Goal: Task Accomplishment & Management: Use online tool/utility

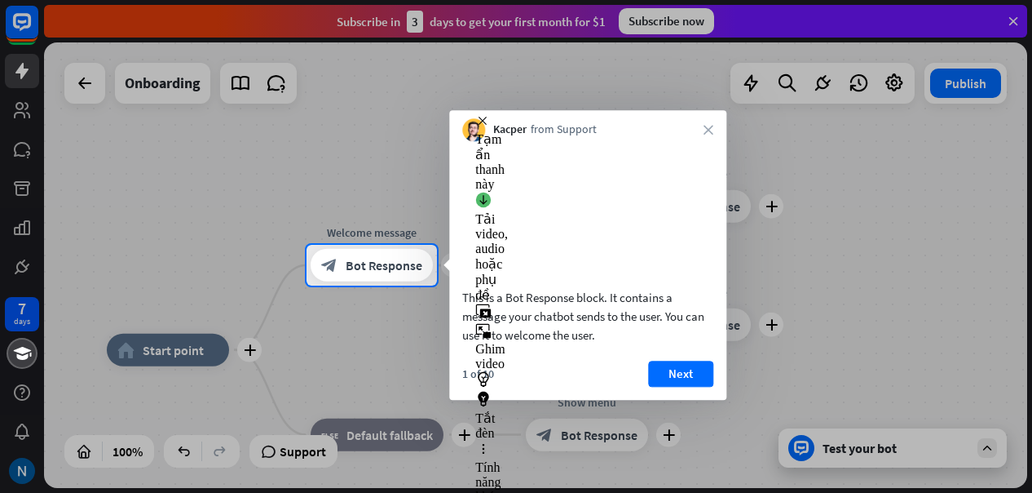
click at [1019, 24] on div at bounding box center [516, 122] width 1032 height 245
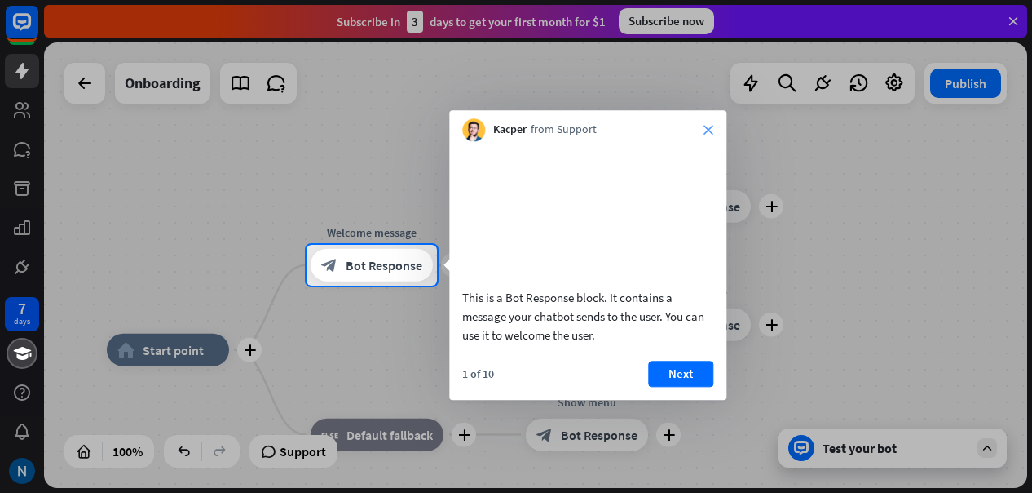
click at [705, 130] on icon "close" at bounding box center [709, 130] width 10 height 10
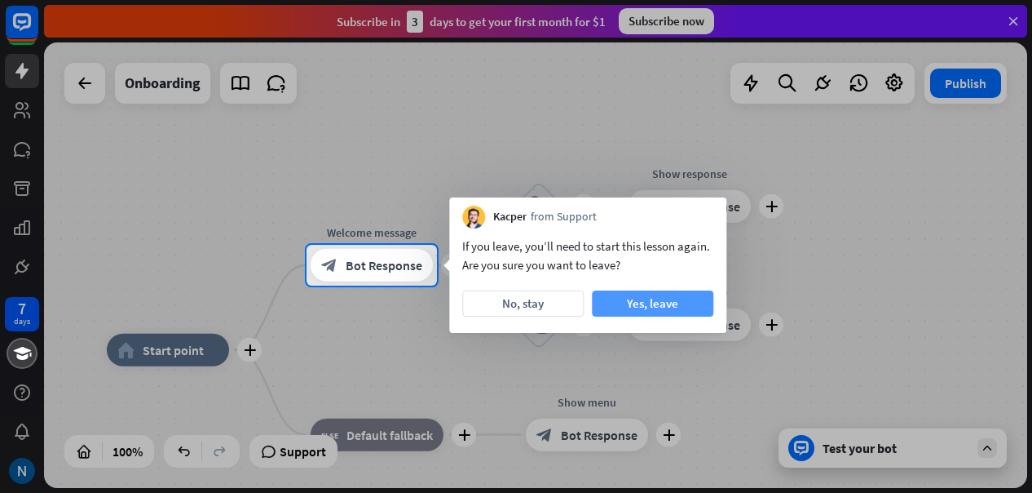
click at [682, 303] on button "Yes, leave" at bounding box center [653, 303] width 122 height 26
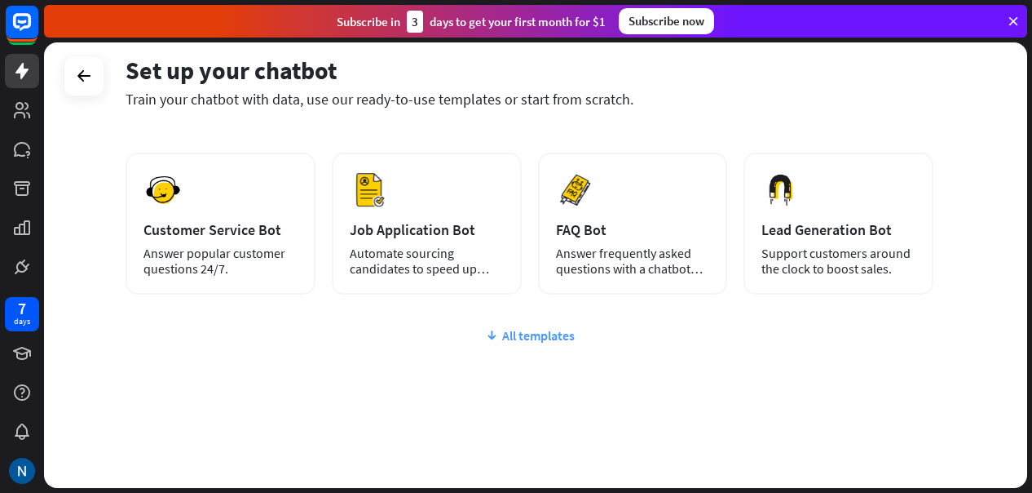
scroll to position [229, 0]
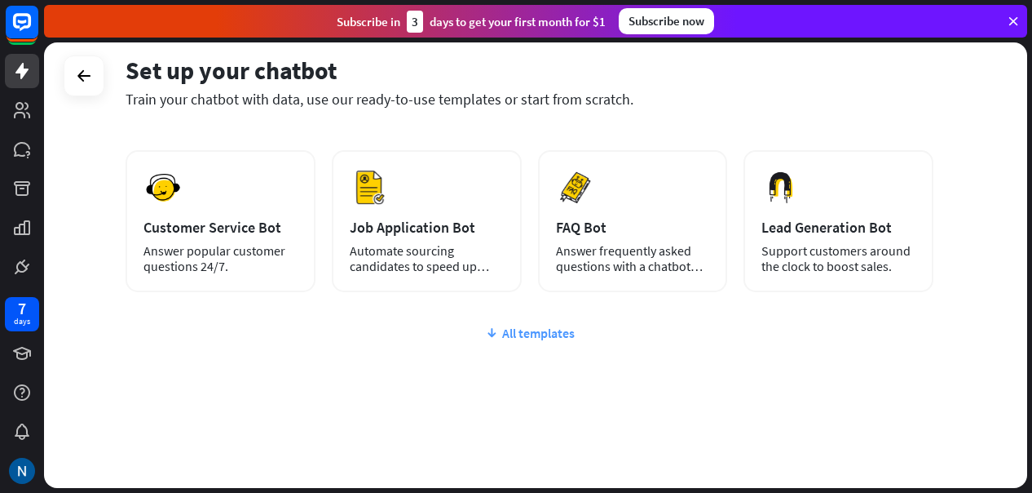
click at [525, 330] on div "All templates" at bounding box center [530, 333] width 808 height 16
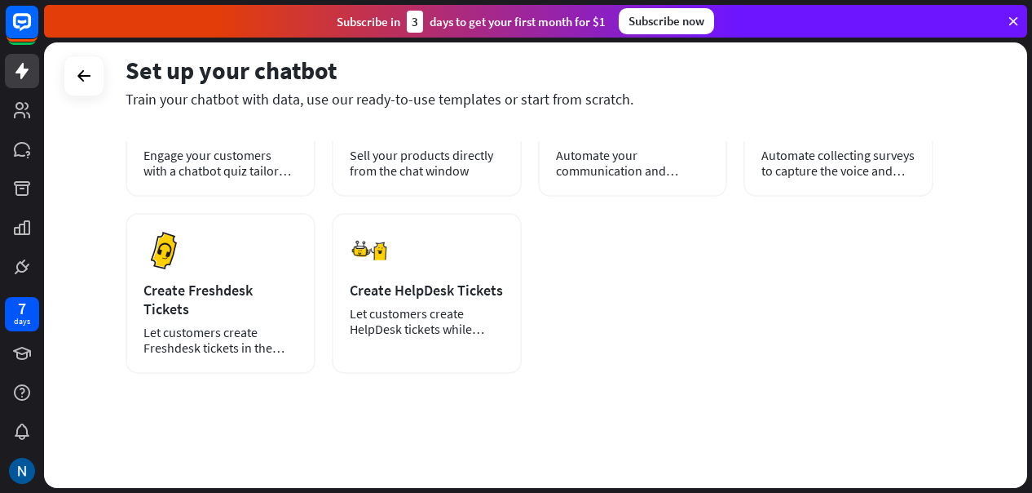
scroll to position [0, 0]
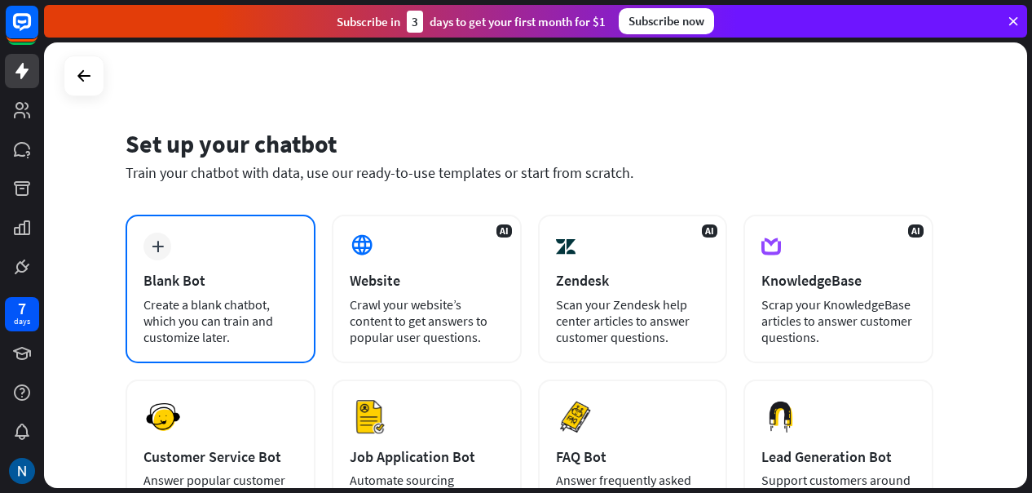
click at [197, 263] on div "plus Blank Bot Create a blank chatbot, which you can train and customize later." at bounding box center [221, 288] width 190 height 148
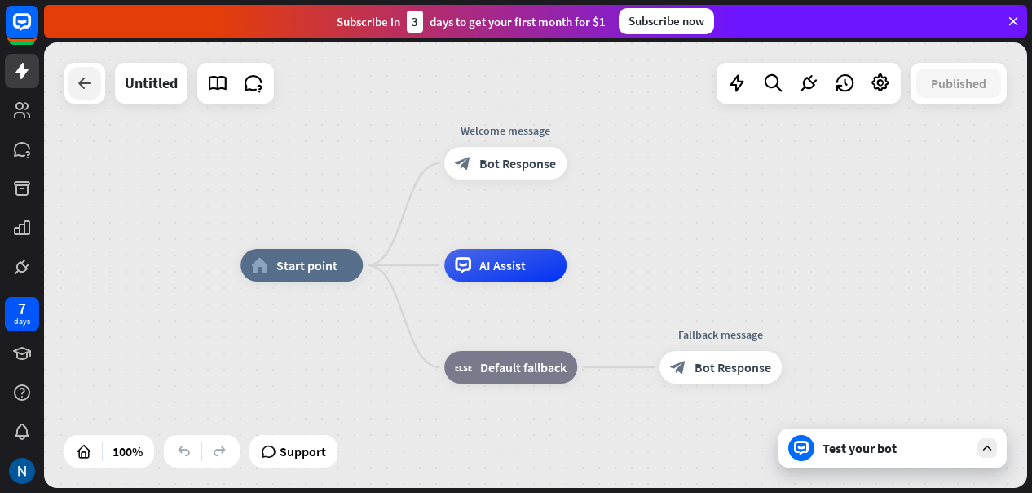
click at [75, 84] on icon at bounding box center [85, 83] width 20 height 20
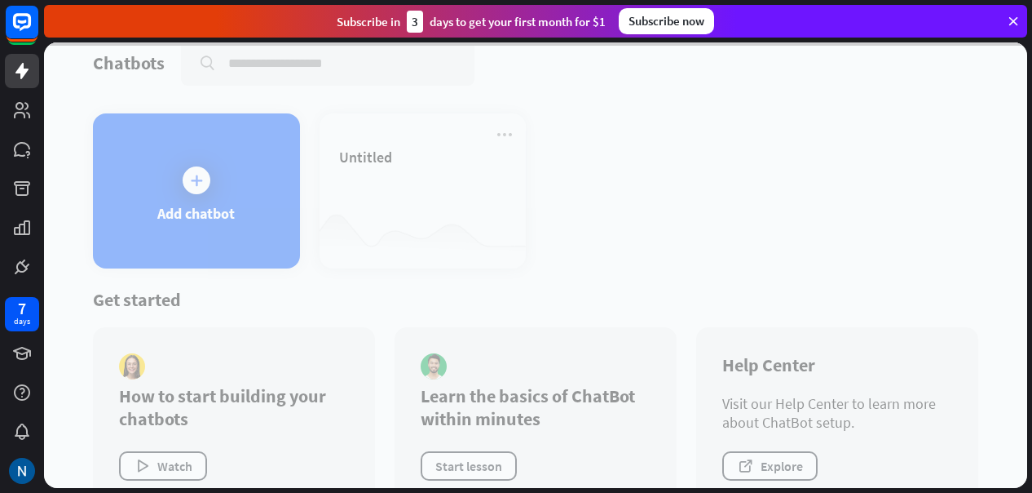
scroll to position [60, 0]
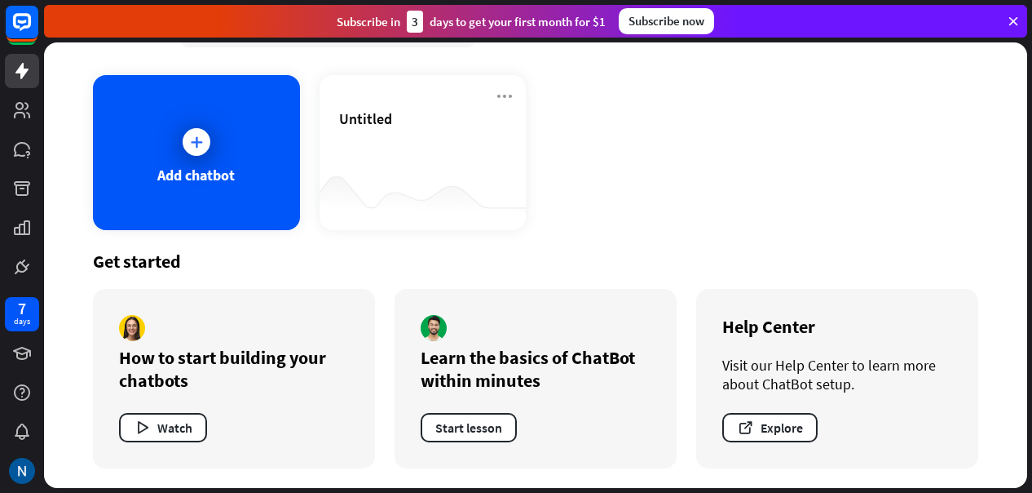
click at [1016, 19] on icon at bounding box center [1013, 21] width 15 height 15
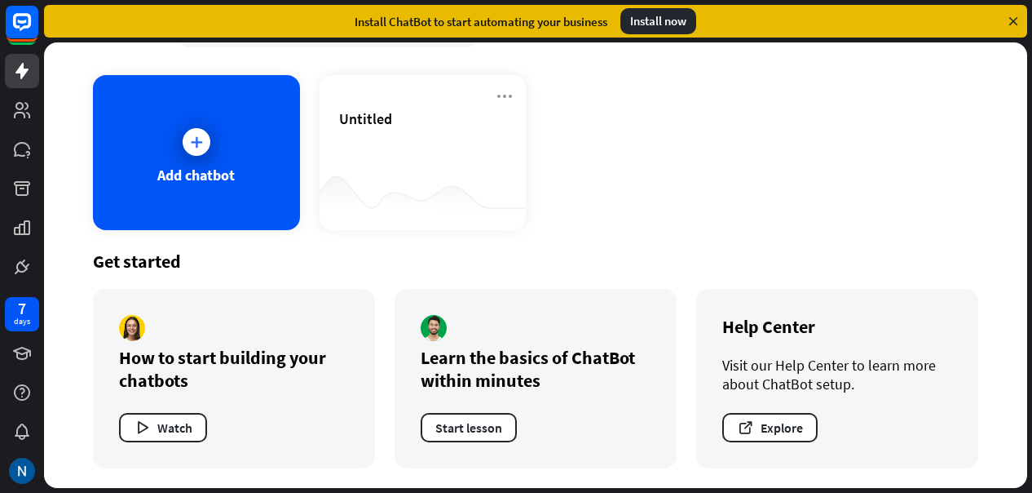
click at [1014, 16] on icon at bounding box center [1013, 21] width 15 height 15
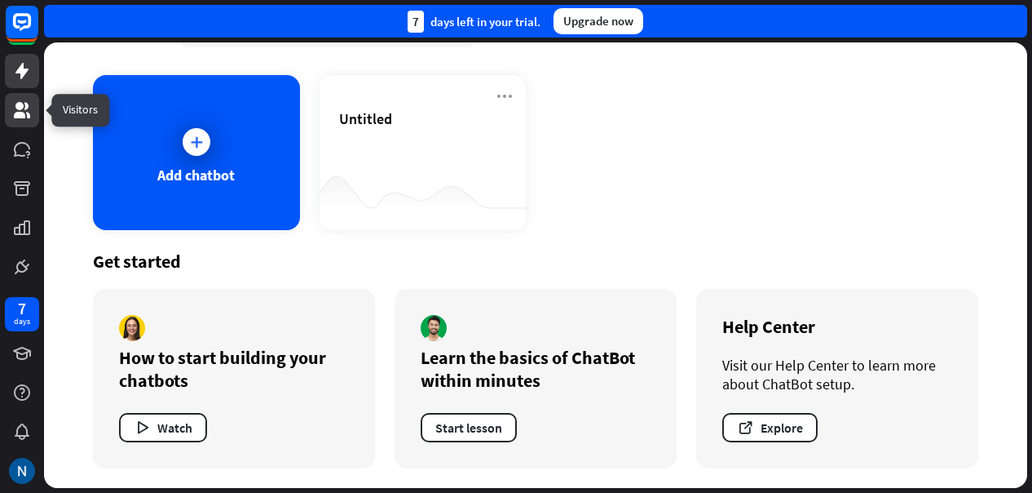
click at [25, 107] on icon at bounding box center [22, 110] width 16 height 16
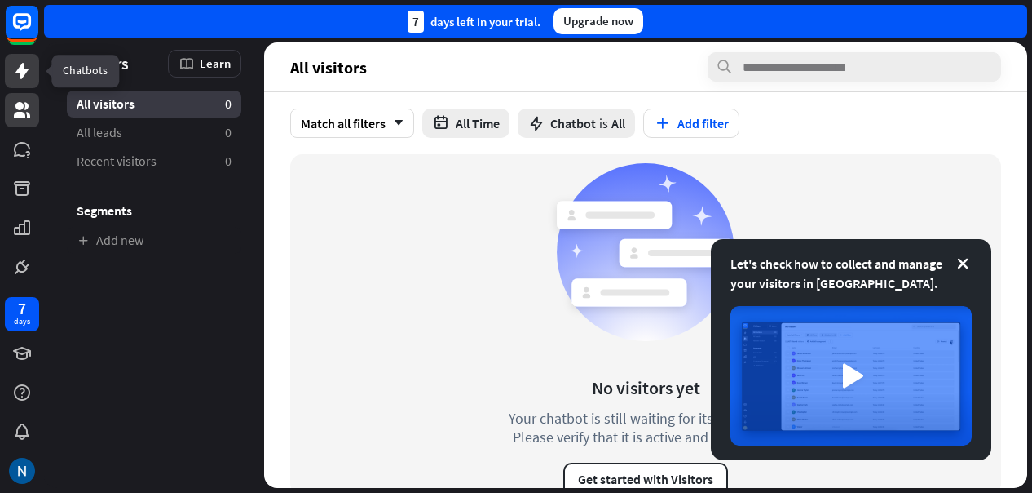
click at [31, 71] on icon at bounding box center [22, 71] width 20 height 20
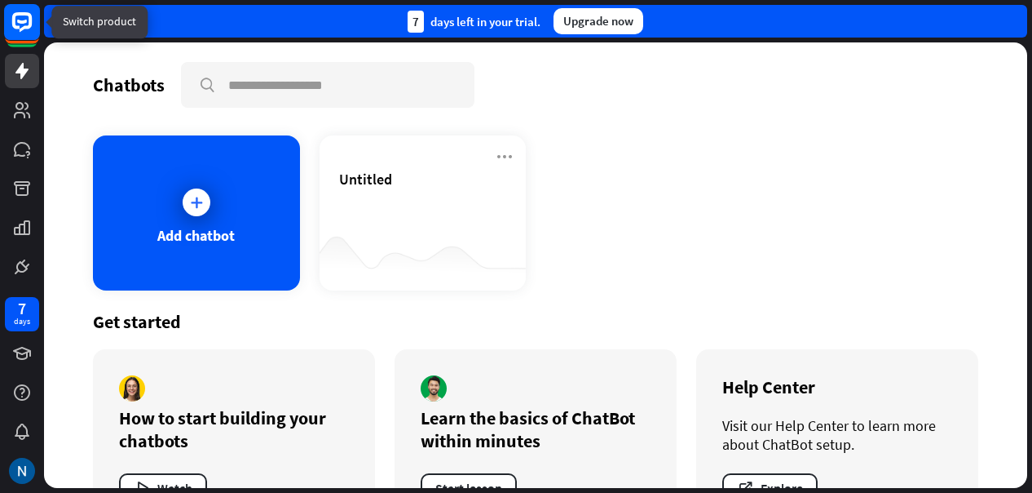
click at [26, 33] on rect at bounding box center [22, 22] width 36 height 36
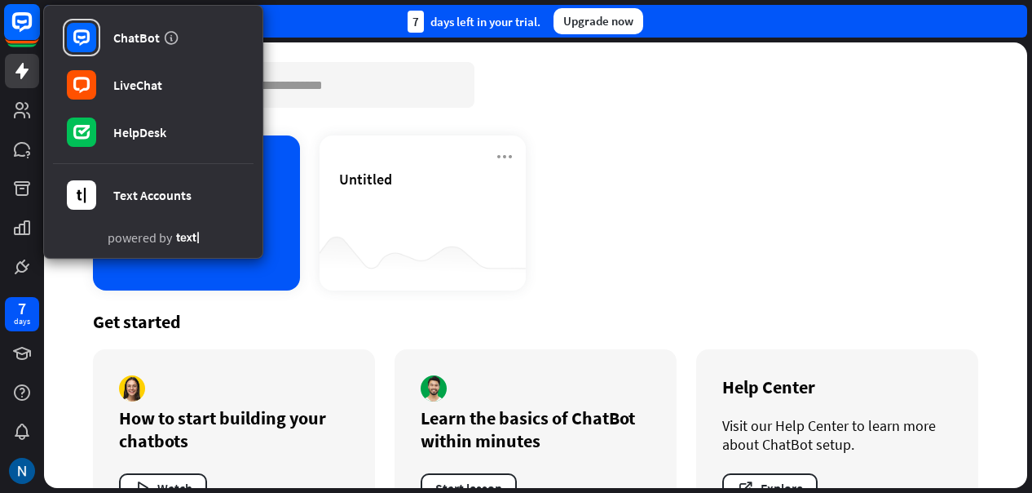
click at [26, 33] on rect at bounding box center [22, 22] width 36 height 36
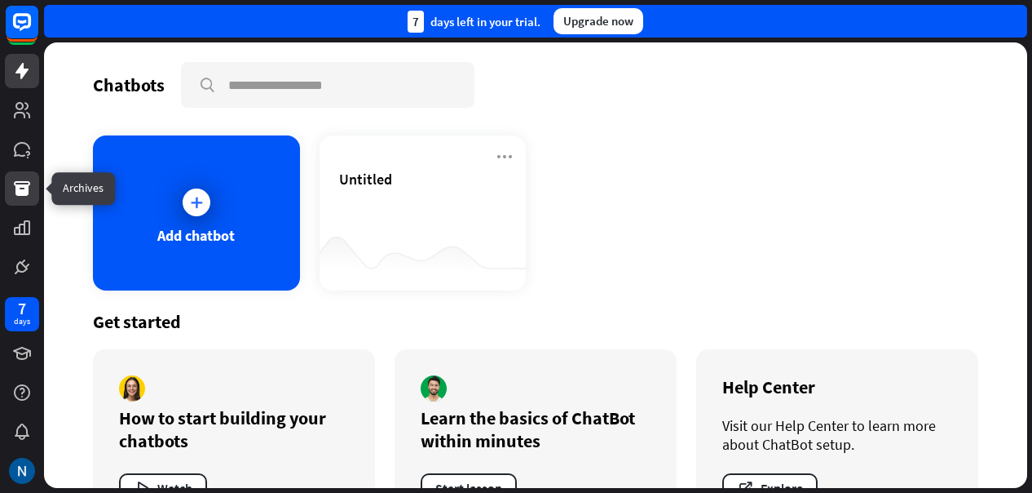
click at [20, 197] on icon at bounding box center [22, 189] width 20 height 20
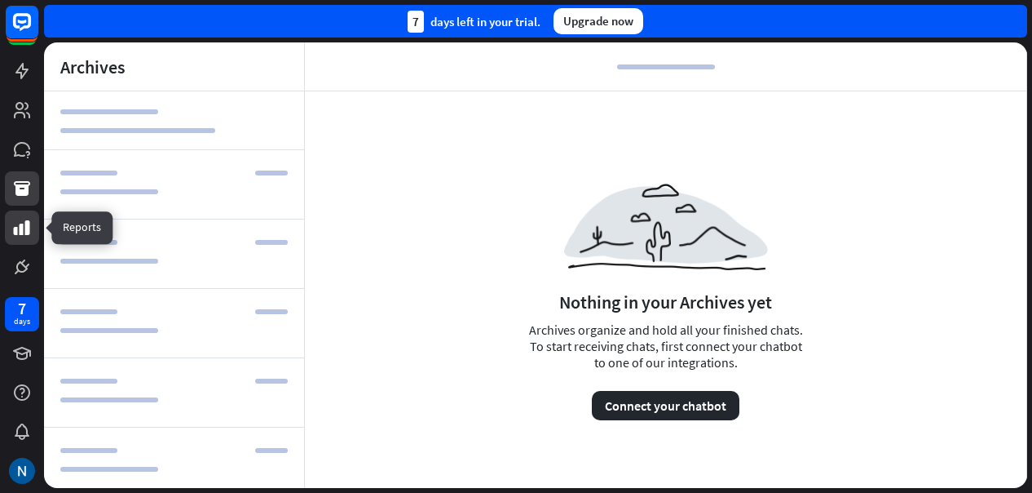
click at [23, 239] on link at bounding box center [22, 227] width 34 height 34
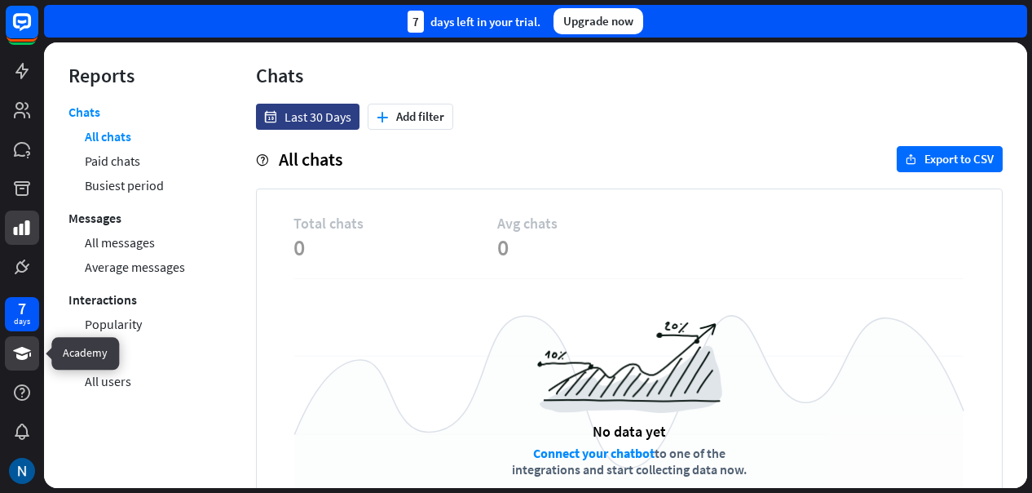
click at [18, 359] on icon at bounding box center [22, 353] width 20 height 20
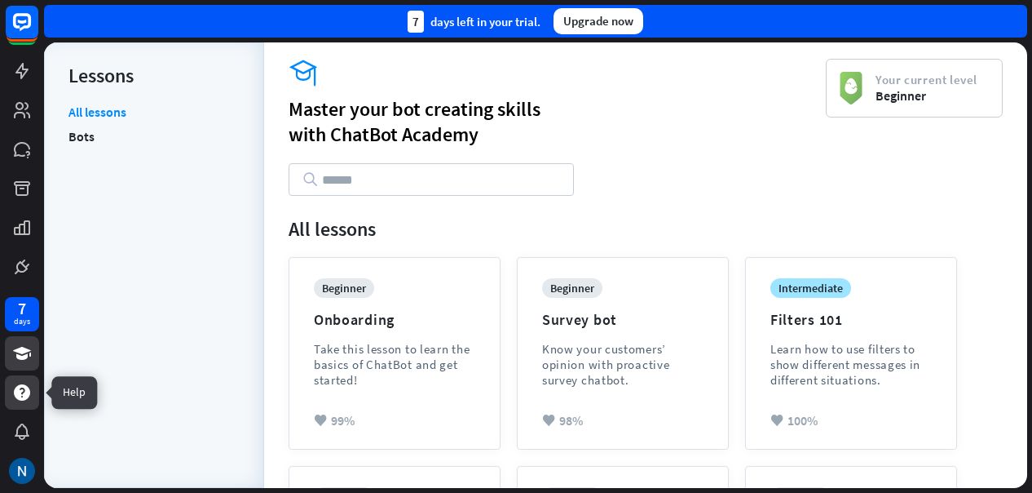
click at [24, 392] on icon at bounding box center [22, 392] width 16 height 16
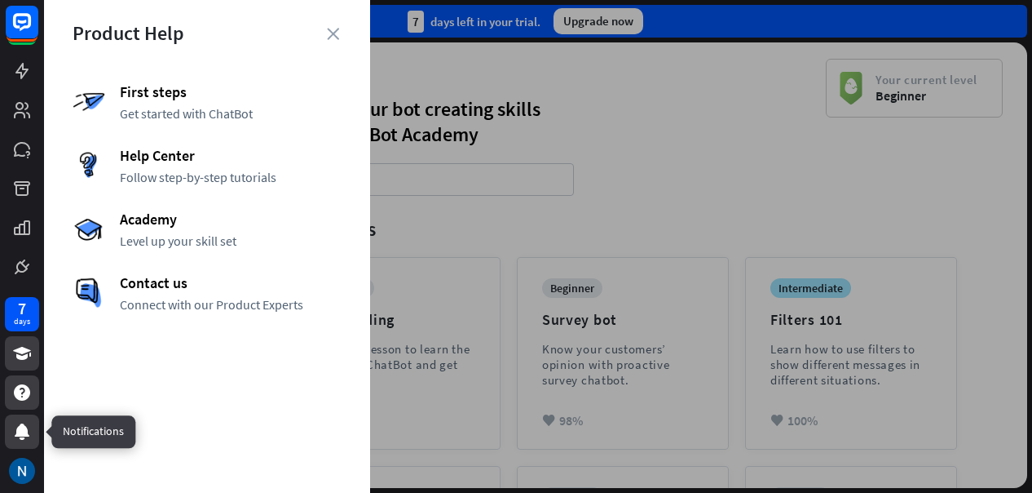
click at [33, 427] on div at bounding box center [22, 431] width 34 height 34
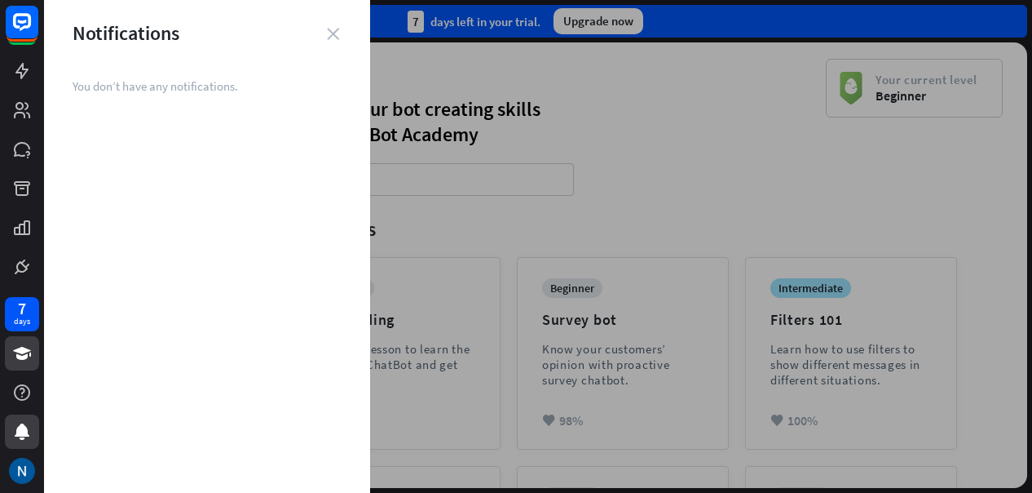
click at [331, 33] on icon "close" at bounding box center [333, 34] width 12 height 12
